Goal: Information Seeking & Learning: Learn about a topic

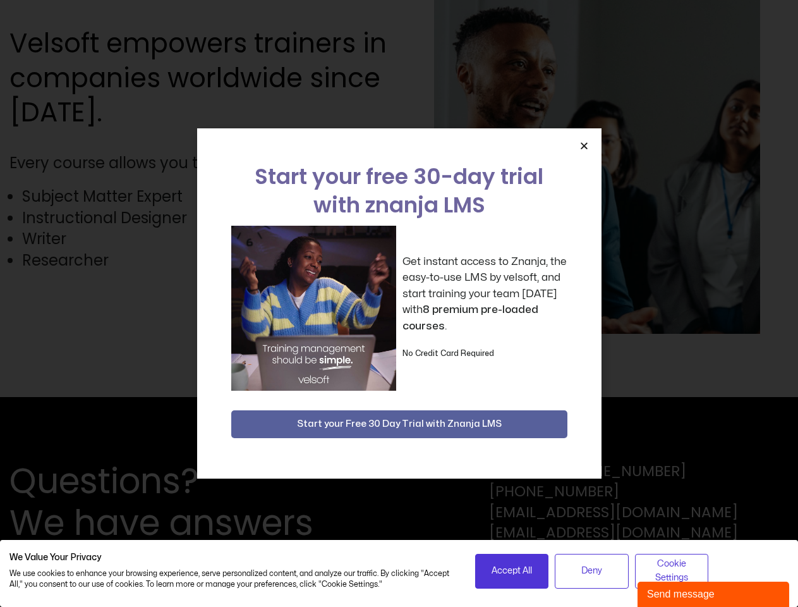
click at [399, 303] on div "Get instant access to Znanja, the easy-to-use LMS by velsoft, and start trainin…" at bounding box center [399, 308] width 336 height 165
click at [512, 571] on span "Accept All" at bounding box center [512, 571] width 40 height 14
click at [591, 571] on span "Deny" at bounding box center [591, 571] width 21 height 14
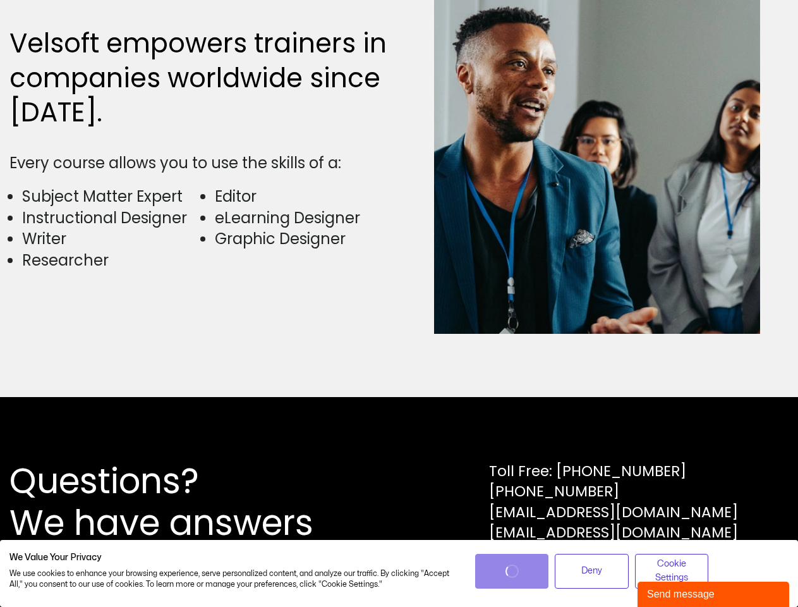
click at [672, 571] on div "Questions? We have answers Toll Free: [PHONE_NUMBER] [PHONE_NUMBER] [EMAIL_ADDR…" at bounding box center [399, 502] width 798 height 210
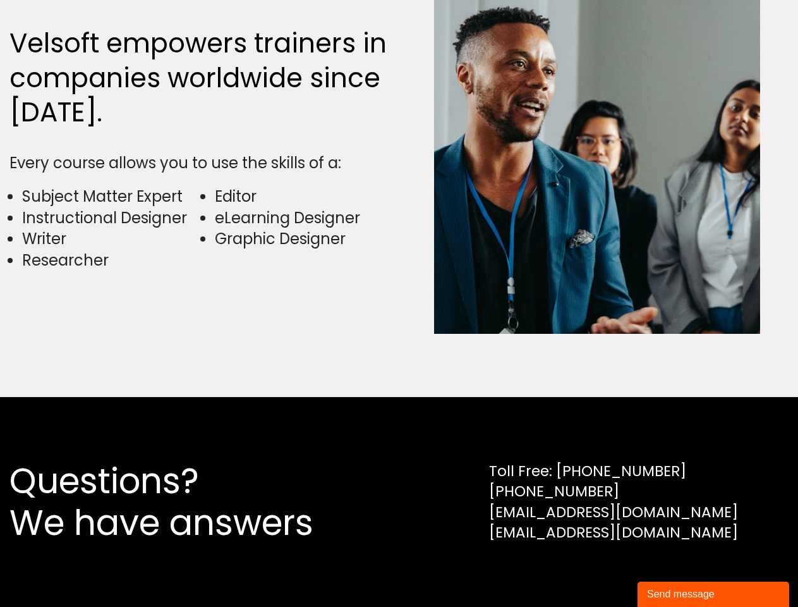
click at [399, 303] on div "Velsoft empowers trainers in companies worldwide since [DATE]. Every course all…" at bounding box center [398, 160] width 779 height 473
click at [584, 145] on img at bounding box center [597, 160] width 326 height 347
click at [399, 424] on div "Questions? We have answers Toll Free: [PHONE_NUMBER] [PHONE_NUMBER] [EMAIL_ADDR…" at bounding box center [399, 502] width 798 height 210
click at [713, 594] on div "Send message" at bounding box center [713, 593] width 133 height 15
